Goal: Task Accomplishment & Management: Manage account settings

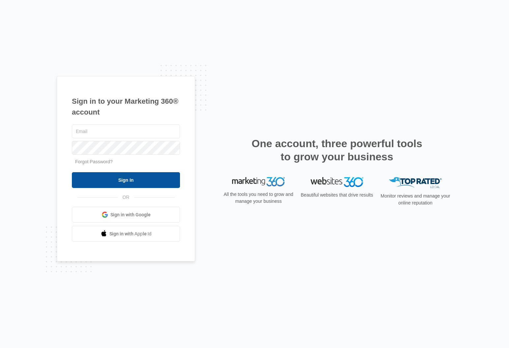
type input "info@eight-x.com"
click at [116, 180] on input "Sign In" at bounding box center [126, 180] width 108 height 16
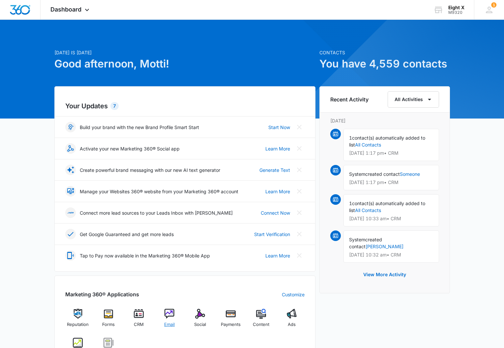
click at [166, 319] on img at bounding box center [169, 314] width 10 height 10
click at [173, 325] on span "Email" at bounding box center [169, 325] width 11 height 7
